Goal: Book appointment/travel/reservation

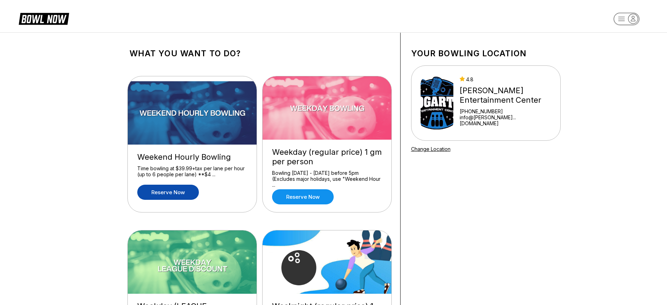
click at [184, 192] on link "Reserve now" at bounding box center [168, 192] width 62 height 15
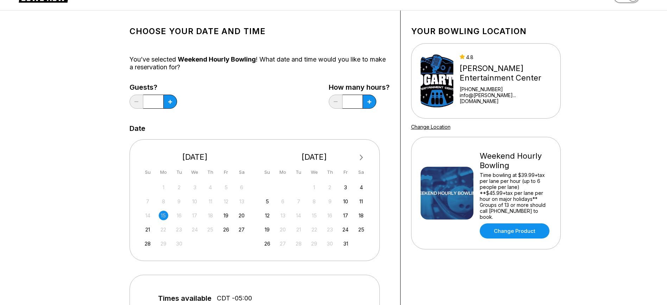
scroll to position [35, 0]
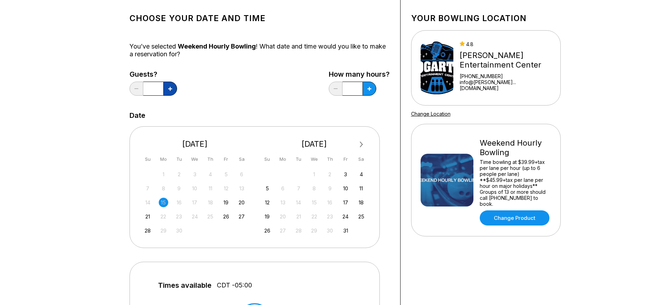
click at [171, 89] on icon at bounding box center [170, 89] width 4 height 4
type input "*"
click at [164, 207] on div "15" at bounding box center [164, 203] width 10 height 10
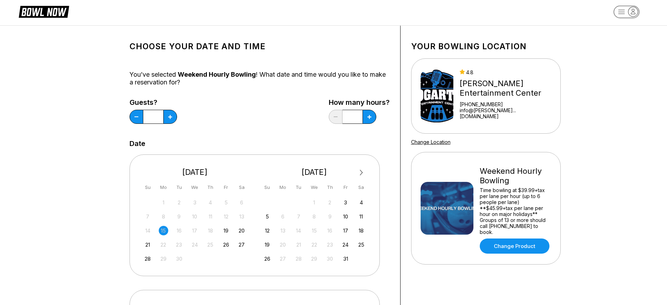
scroll to position [0, 0]
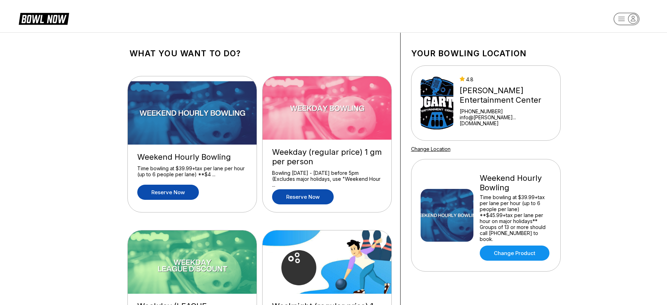
click at [298, 199] on link "Reserve now" at bounding box center [303, 196] width 62 height 15
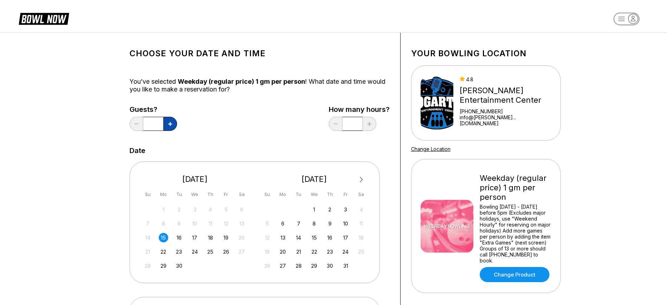
click at [167, 123] on button at bounding box center [170, 124] width 14 height 14
click at [171, 123] on icon at bounding box center [170, 124] width 4 height 4
type input "*"
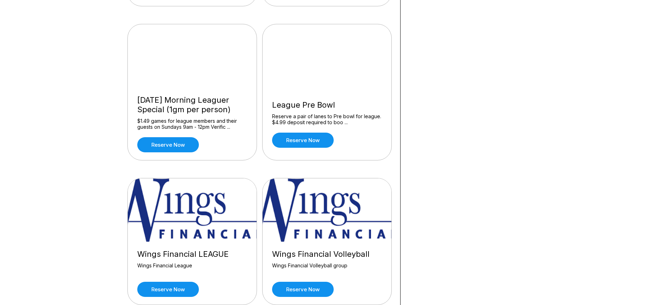
scroll to position [704, 0]
